Goal: Task Accomplishment & Management: Complete application form

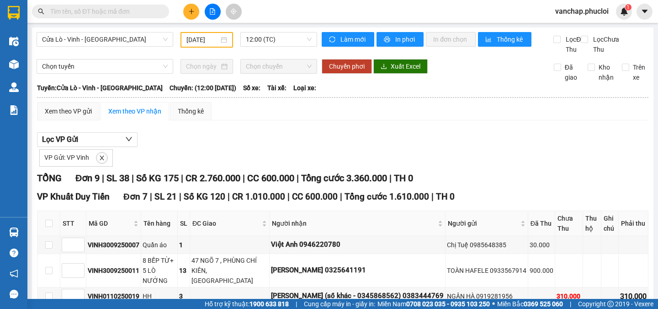
scroll to position [35, 0]
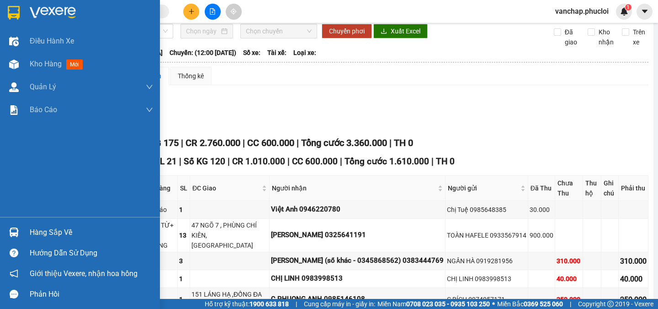
click at [21, 12] on div at bounding box center [14, 13] width 16 height 16
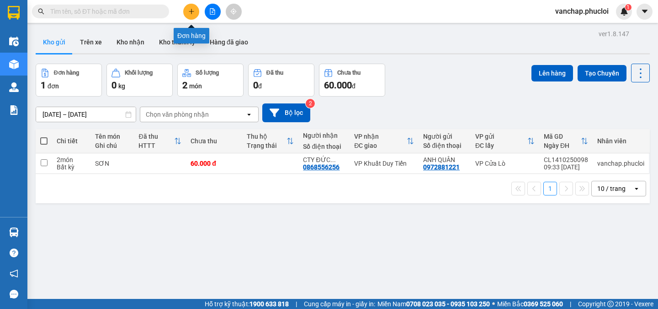
click at [195, 8] on button at bounding box center [191, 12] width 16 height 16
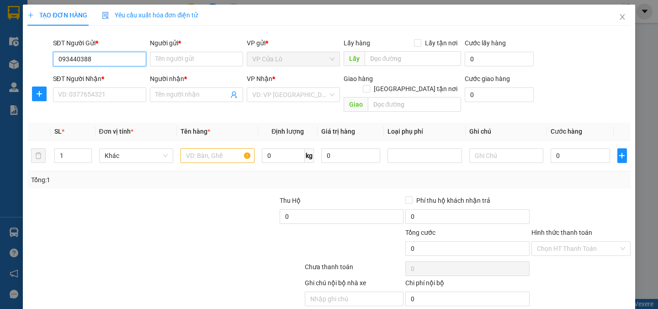
type input "0934403887"
click at [91, 78] on div "0934403887 - c huế" at bounding box center [98, 77] width 81 height 10
type input "c huế"
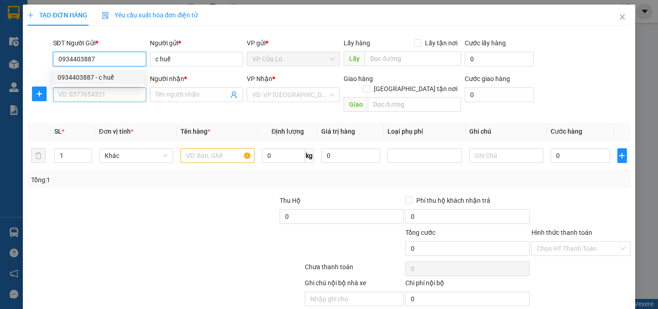
type input "0934403887"
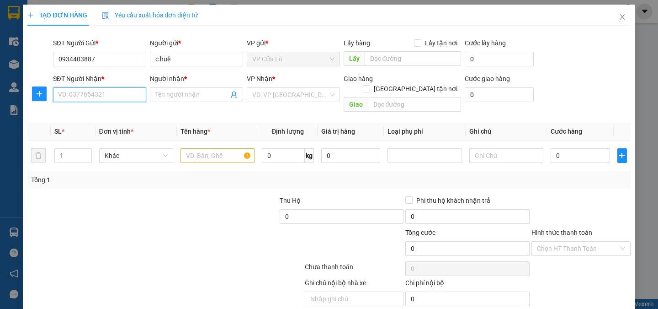
click at [98, 94] on input "SĐT Người Nhận *" at bounding box center [99, 94] width 93 height 15
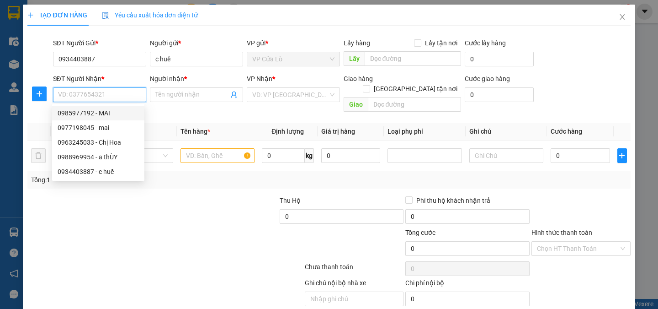
click at [103, 115] on div "0985977192 - MAI" at bounding box center [98, 113] width 81 height 10
type input "0985977192"
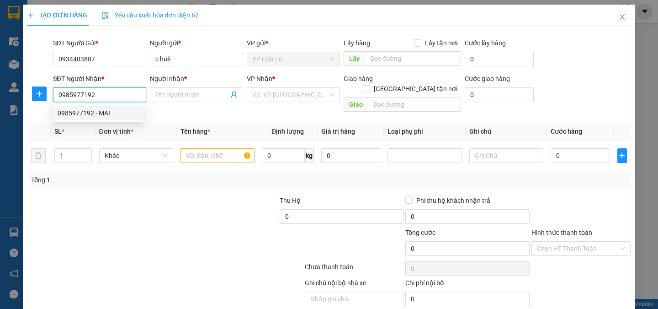
type input "MAI"
checkbox input "true"
type input "TÒA NHÀ V1 [GEOGRAPHIC_DATA]- [GEOGRAPHIC_DATA]"
type input "50.000"
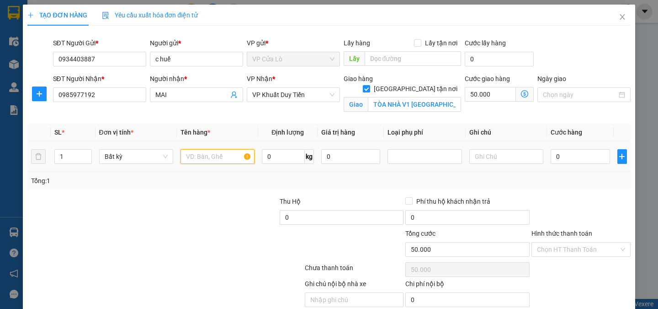
click at [226, 150] on input "text" at bounding box center [218, 156] width 74 height 15
type input "hải sản"
click at [276, 151] on input "0" at bounding box center [283, 156] width 43 height 15
type input "13"
click at [247, 202] on div at bounding box center [216, 212] width 126 height 32
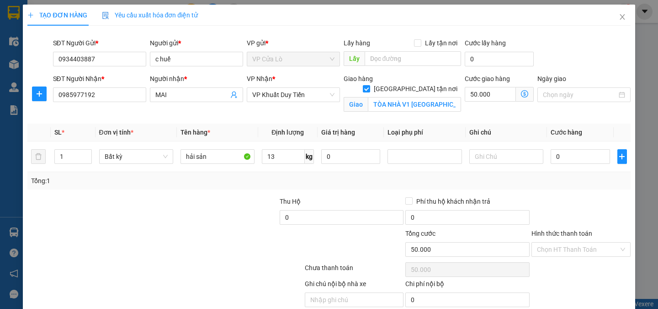
click at [247, 202] on div at bounding box center [216, 212] width 126 height 32
type input "40.000"
type input "90.000"
click at [557, 155] on input "40.000" at bounding box center [580, 156] width 59 height 15
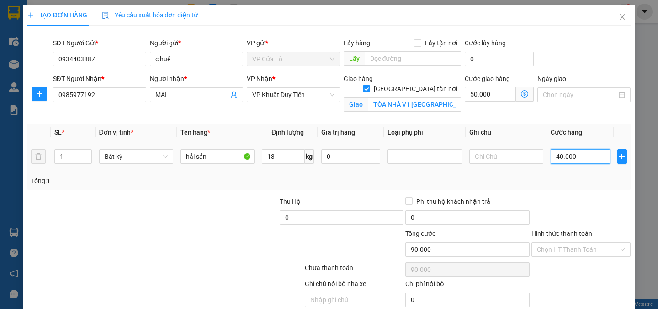
drag, startPoint x: 554, startPoint y: 155, endPoint x: 582, endPoint y: 150, distance: 28.0
click at [556, 155] on input "40.000" at bounding box center [580, 156] width 59 height 15
type input "4.000"
type input "54.000"
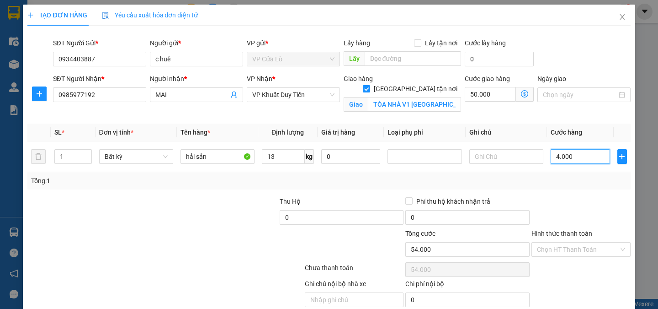
type input "000"
type input "50.000"
type input "00.005"
type input "50.005"
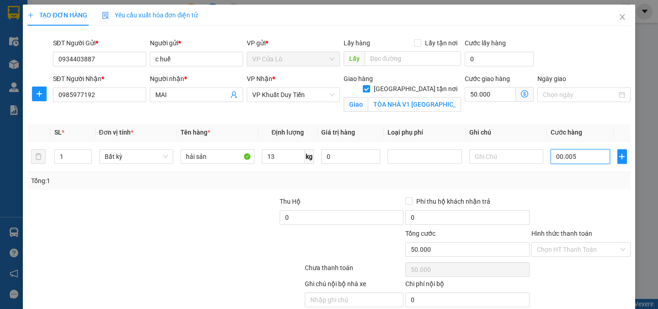
type input "50.005"
type input "0.000.050"
type input "50.050"
type input "50.000"
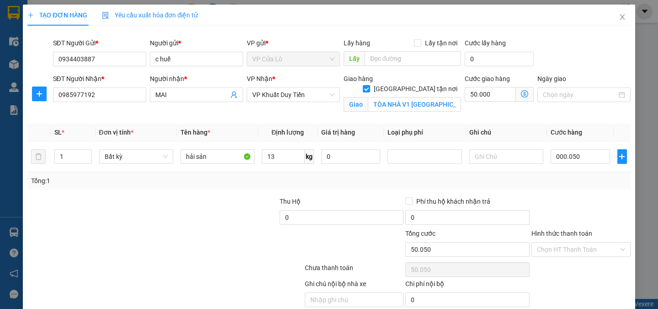
type input "100.000"
click at [579, 200] on div at bounding box center [581, 212] width 101 height 32
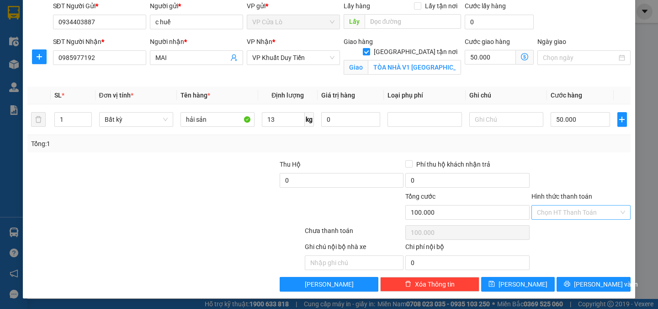
scroll to position [37, 0]
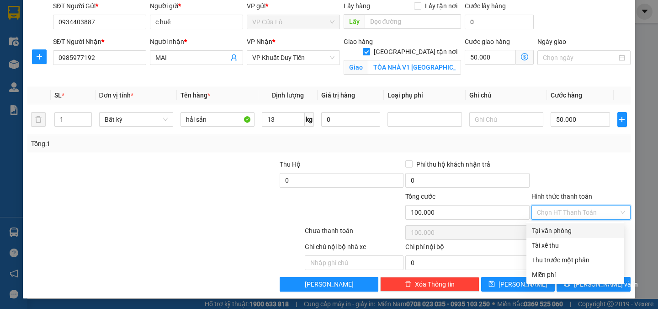
click at [574, 207] on input "Hình thức thanh toán" at bounding box center [578, 212] width 82 height 14
click at [564, 228] on div "Tại văn phòng" at bounding box center [575, 230] width 87 height 10
type input "0"
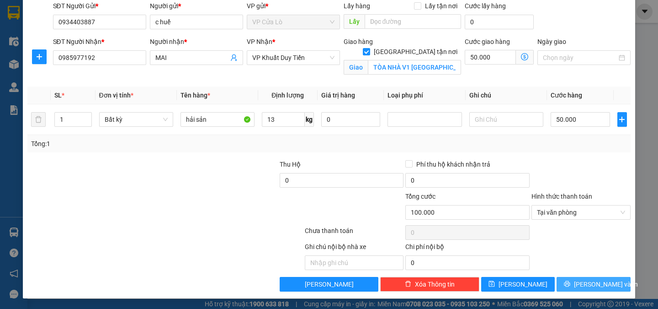
click at [583, 285] on span "[PERSON_NAME] và In" at bounding box center [606, 284] width 64 height 10
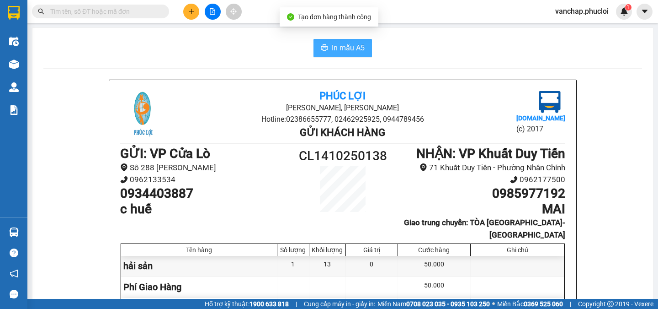
click at [340, 40] on button "In mẫu A5" at bounding box center [343, 48] width 59 height 18
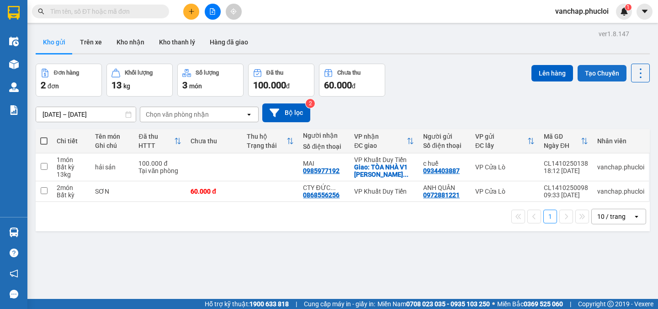
click at [585, 71] on button "Tạo Chuyến" at bounding box center [602, 73] width 49 height 16
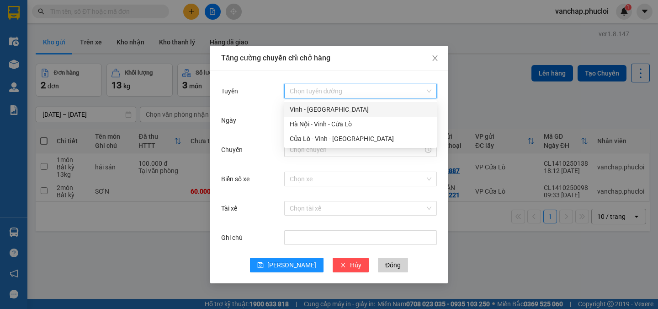
click at [409, 92] on input "Tuyến" at bounding box center [357, 91] width 135 height 14
click at [399, 143] on div "Cửa Lò - Vinh - [GEOGRAPHIC_DATA]" at bounding box center [361, 138] width 142 height 10
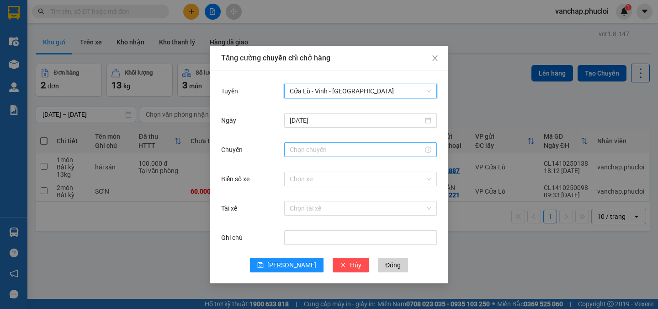
click at [397, 150] on input "Chuyến" at bounding box center [356, 149] width 133 height 10
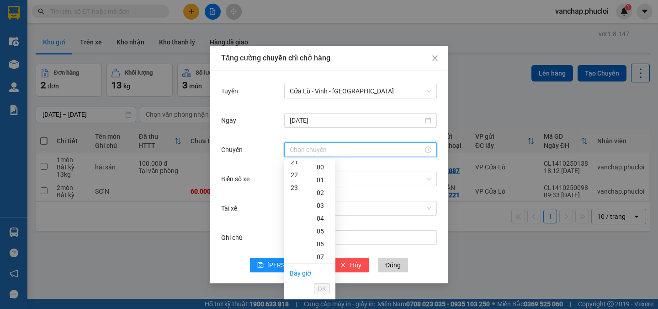
scroll to position [274, 0]
click at [293, 174] on div "22" at bounding box center [297, 174] width 26 height 13
type input "22:00"
click at [325, 287] on span "OK" at bounding box center [322, 288] width 9 height 10
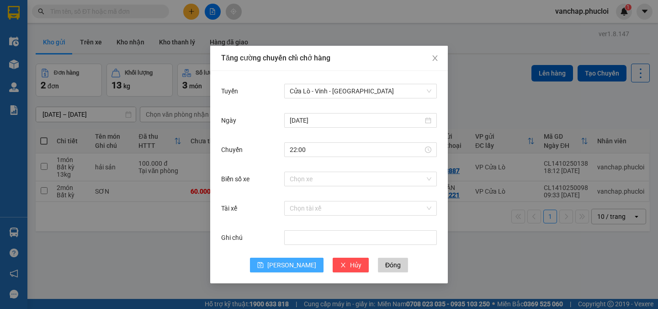
click at [285, 260] on button "[PERSON_NAME]" at bounding box center [287, 264] width 74 height 15
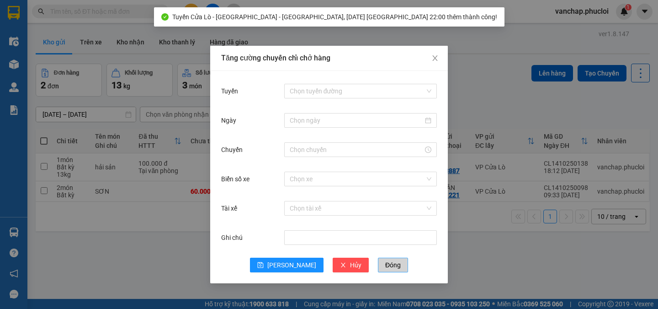
click at [385, 262] on span "Đóng" at bounding box center [393, 265] width 16 height 10
